Goal: Task Accomplishment & Management: Manage account settings

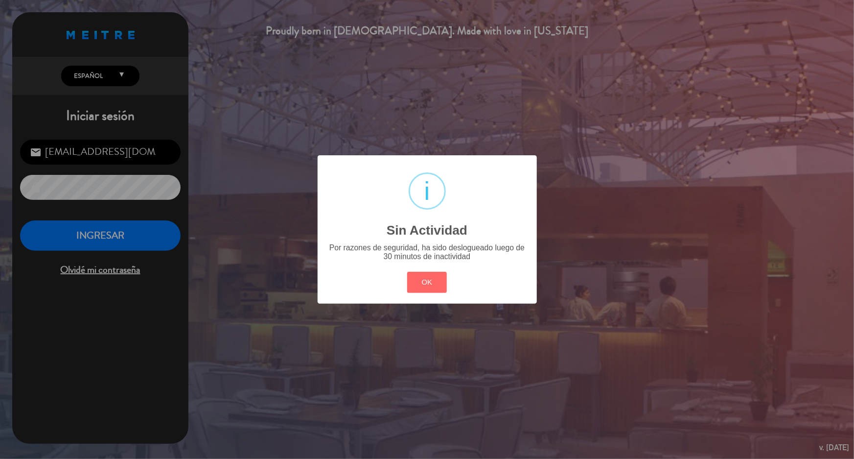
click at [432, 279] on button "OK" at bounding box center [427, 282] width 40 height 21
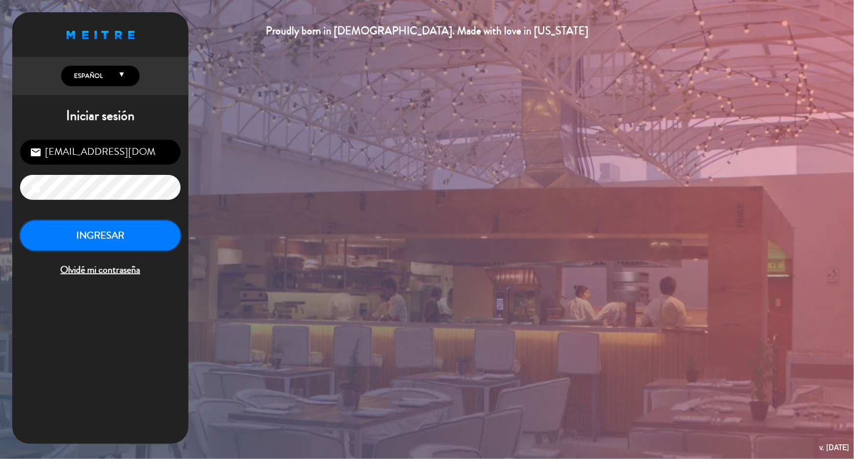
click at [102, 234] on button "INGRESAR" at bounding box center [100, 235] width 161 height 31
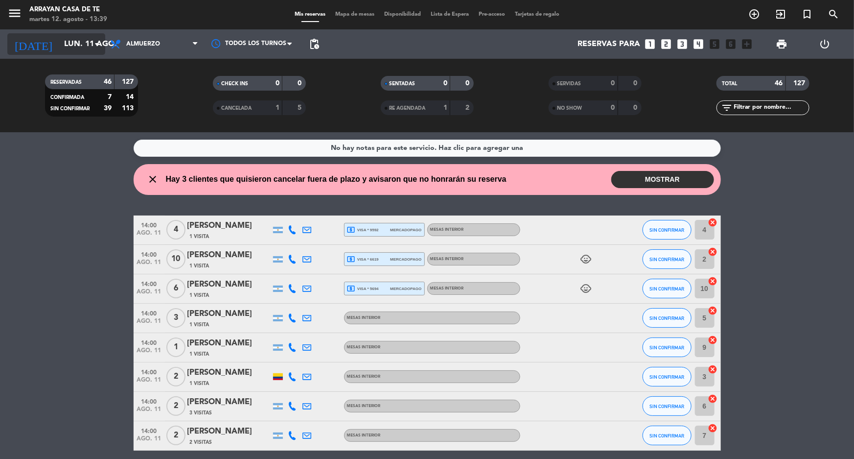
click at [88, 44] on input "lun. 11 ago." at bounding box center [110, 44] width 103 height 19
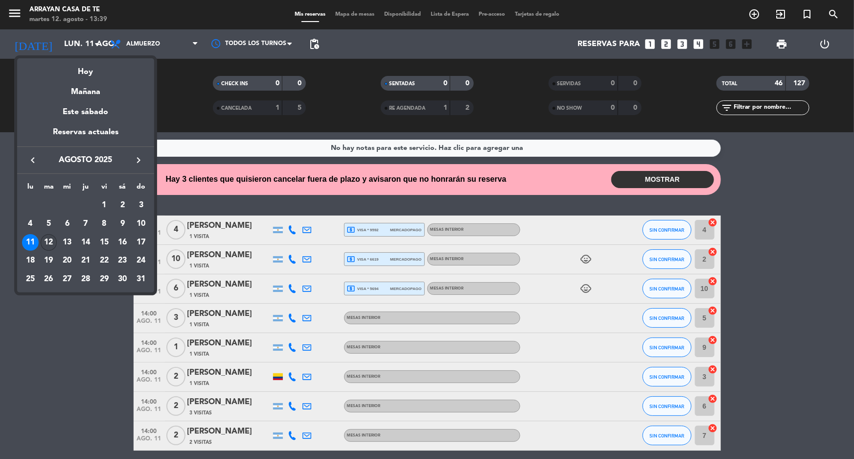
click at [52, 238] on div "12" at bounding box center [49, 242] width 17 height 17
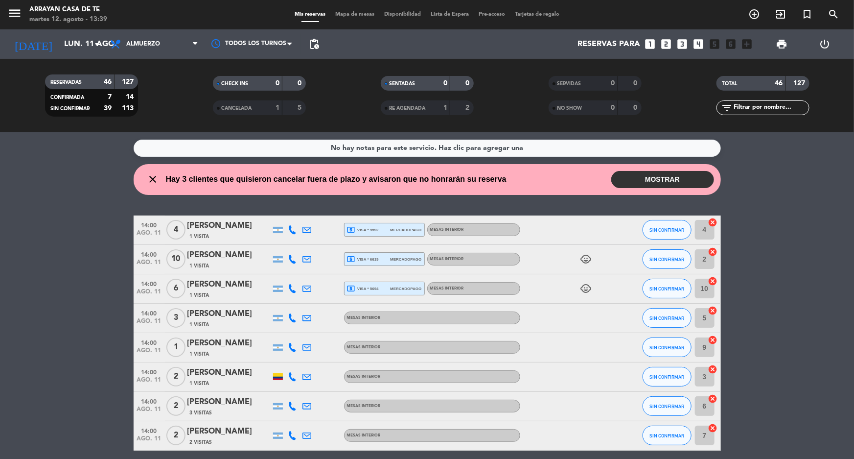
type input "[DATE]"
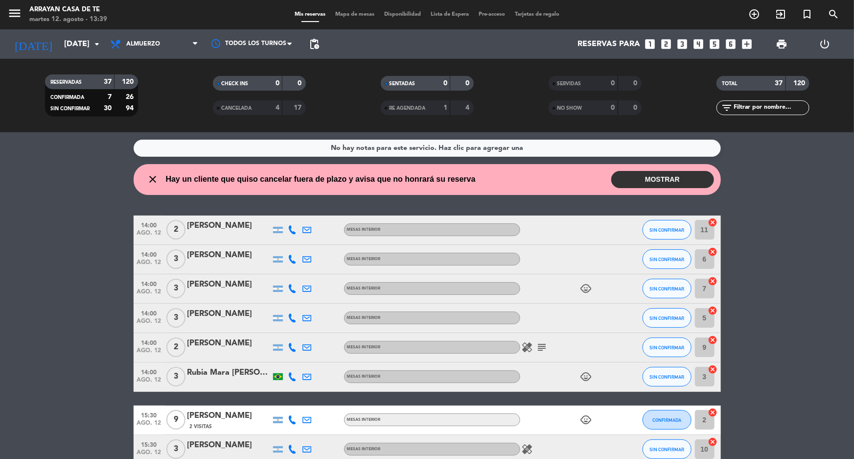
click at [668, 179] on button "MOSTRAR" at bounding box center [662, 179] width 103 height 17
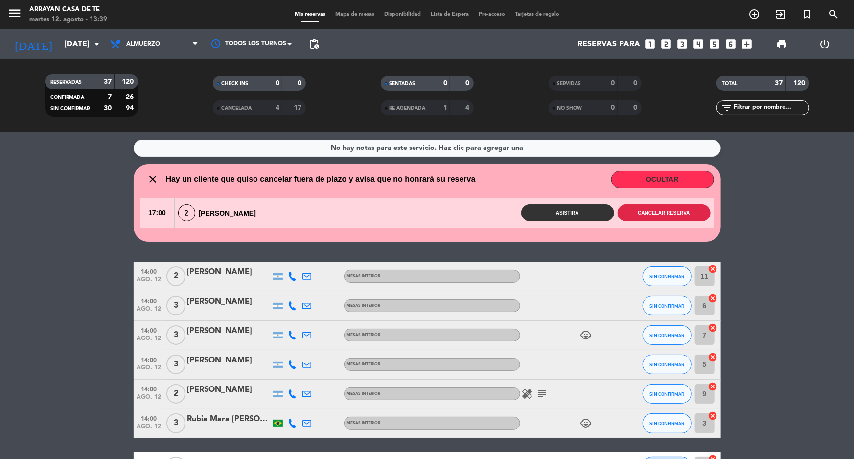
click at [666, 213] on button "Cancelar reserva" at bounding box center [664, 212] width 93 height 17
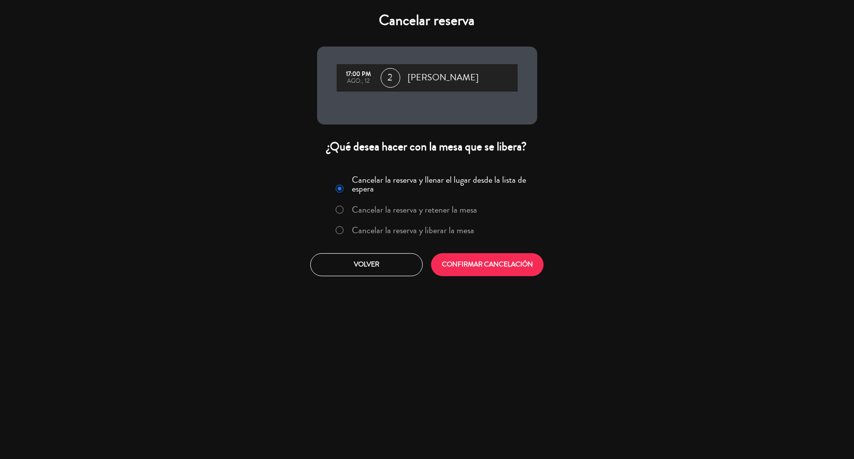
click at [375, 229] on label "Cancelar la reserva y liberar la mesa" at bounding box center [413, 230] width 122 height 9
click at [491, 258] on button "CONFIRMAR CANCELACIÓN" at bounding box center [487, 264] width 113 height 23
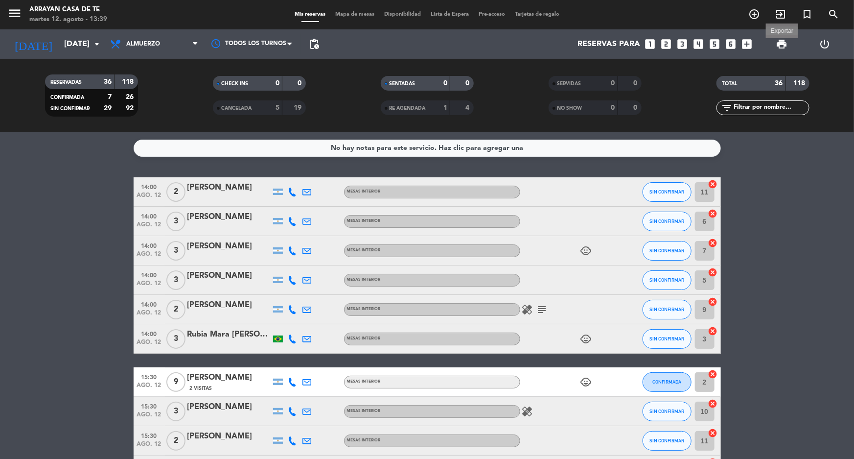
click at [780, 43] on span "print" at bounding box center [782, 44] width 12 height 12
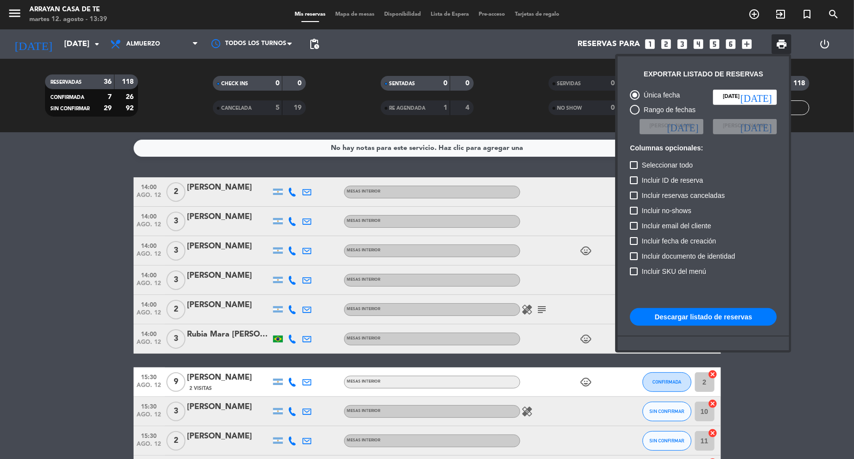
click at [705, 314] on button "Descargar listado de reservas" at bounding box center [703, 317] width 147 height 18
